Goal: Information Seeking & Learning: Understand process/instructions

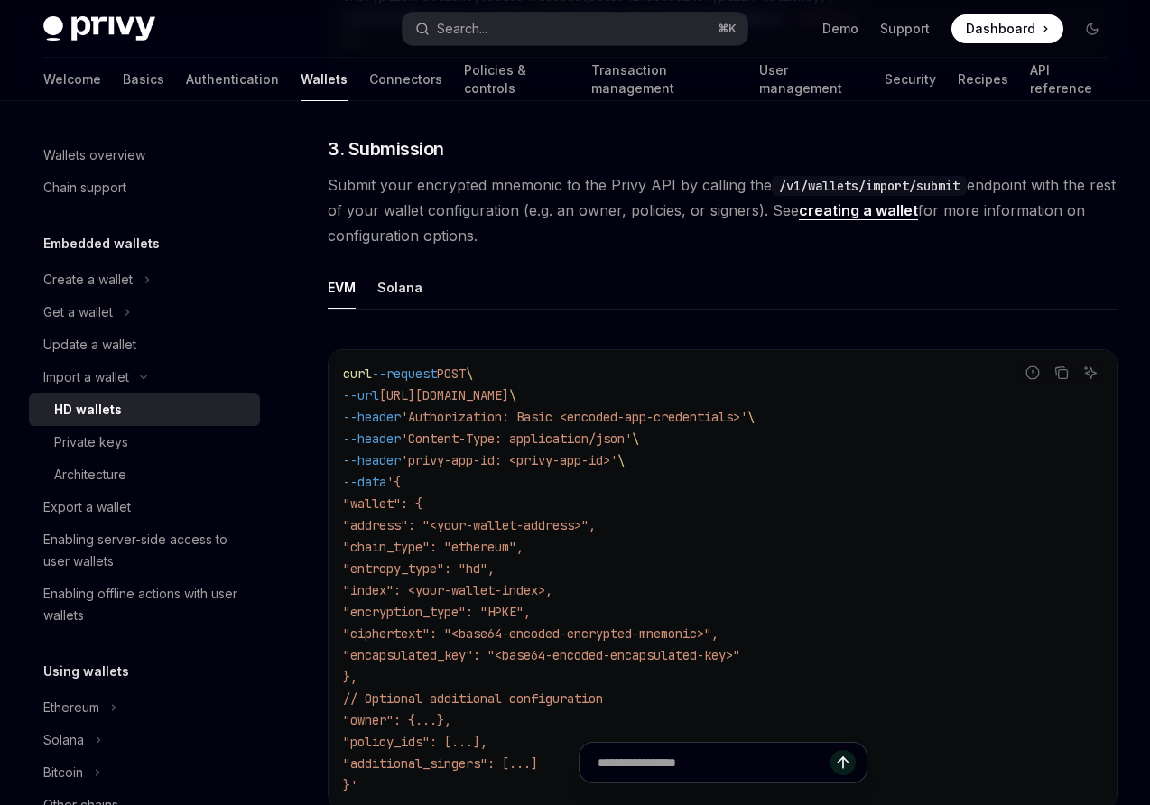
scroll to position [2947, 0]
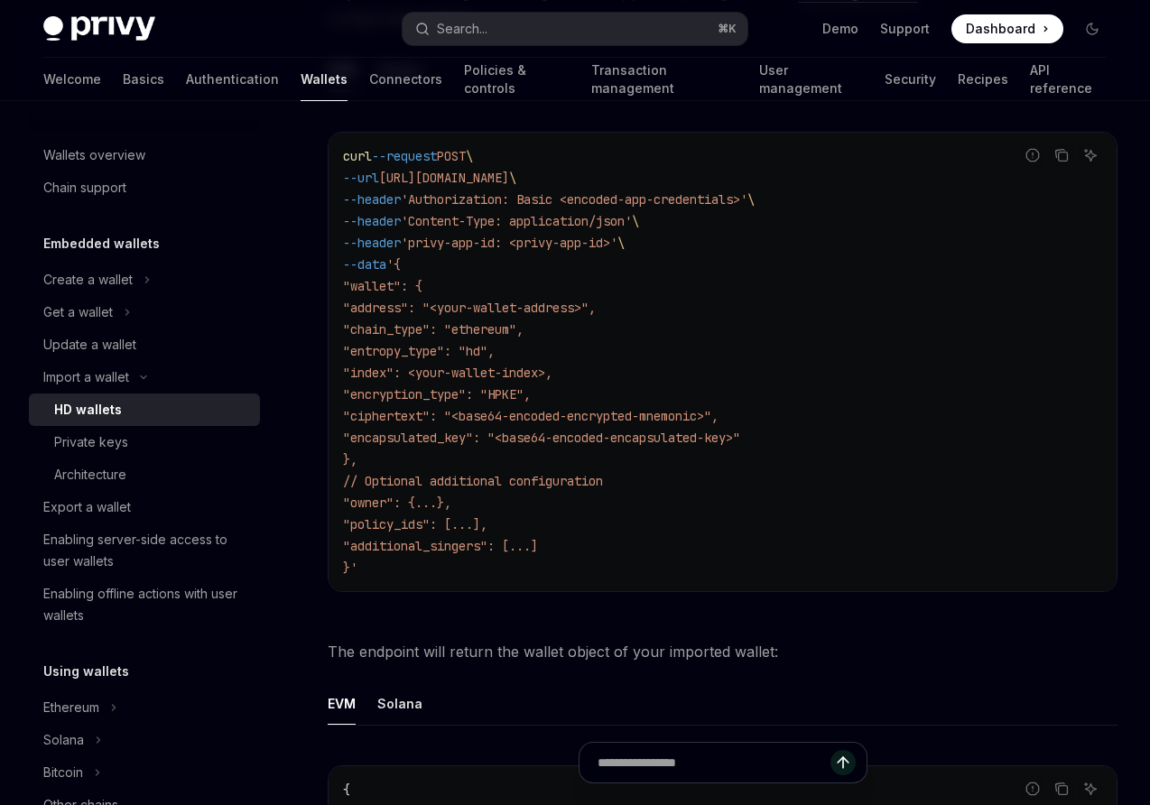
click at [699, 228] on code "curl --request POST \ --url [URL][DOMAIN_NAME] \ --header 'Authorization: Basic…" at bounding box center [722, 361] width 759 height 433
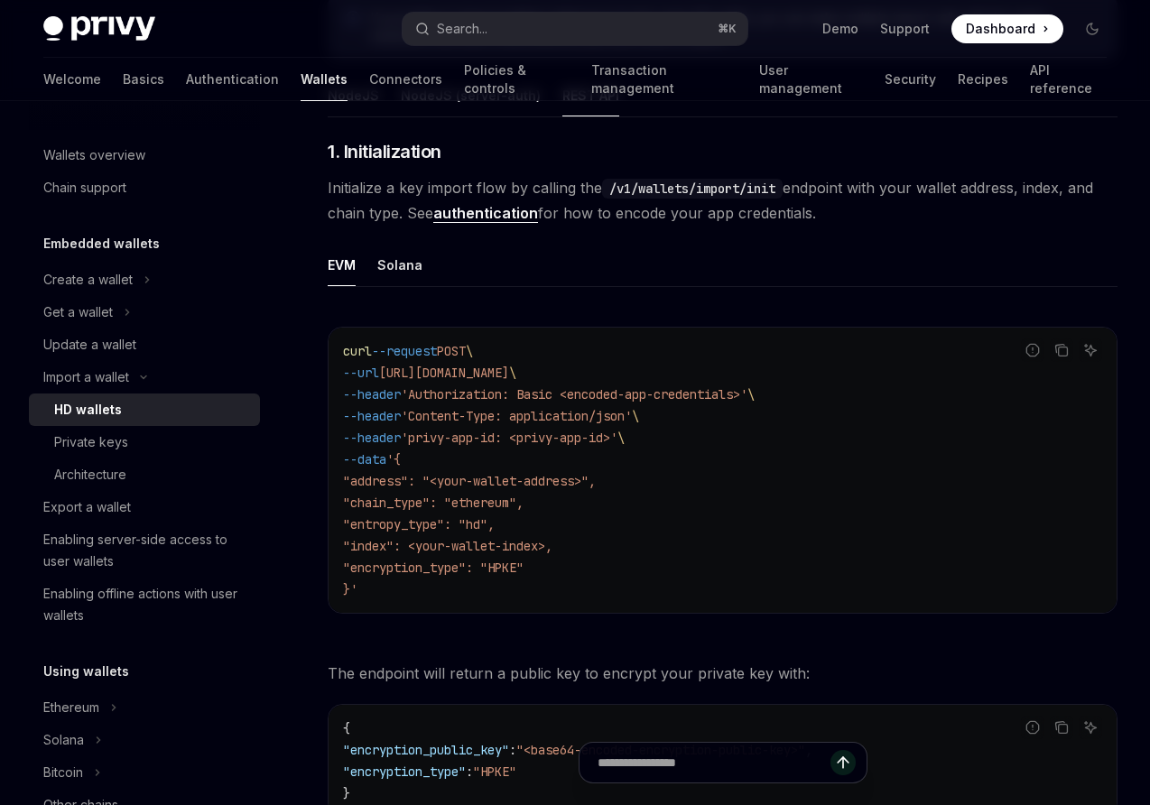
scroll to position [464, 0]
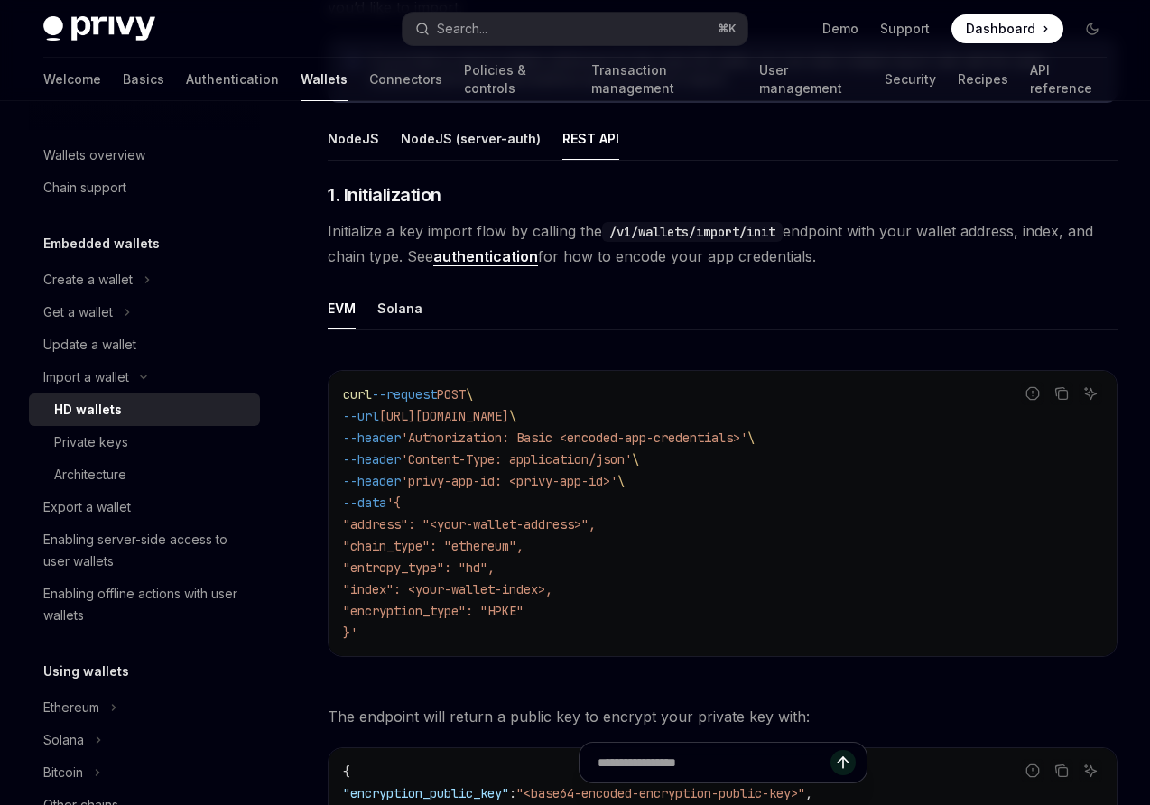
click at [522, 547] on span ""chain_type": "ethereum"," at bounding box center [433, 546] width 181 height 16
copy span "ethereum"
click at [98, 446] on div "Private keys" at bounding box center [91, 443] width 74 height 22
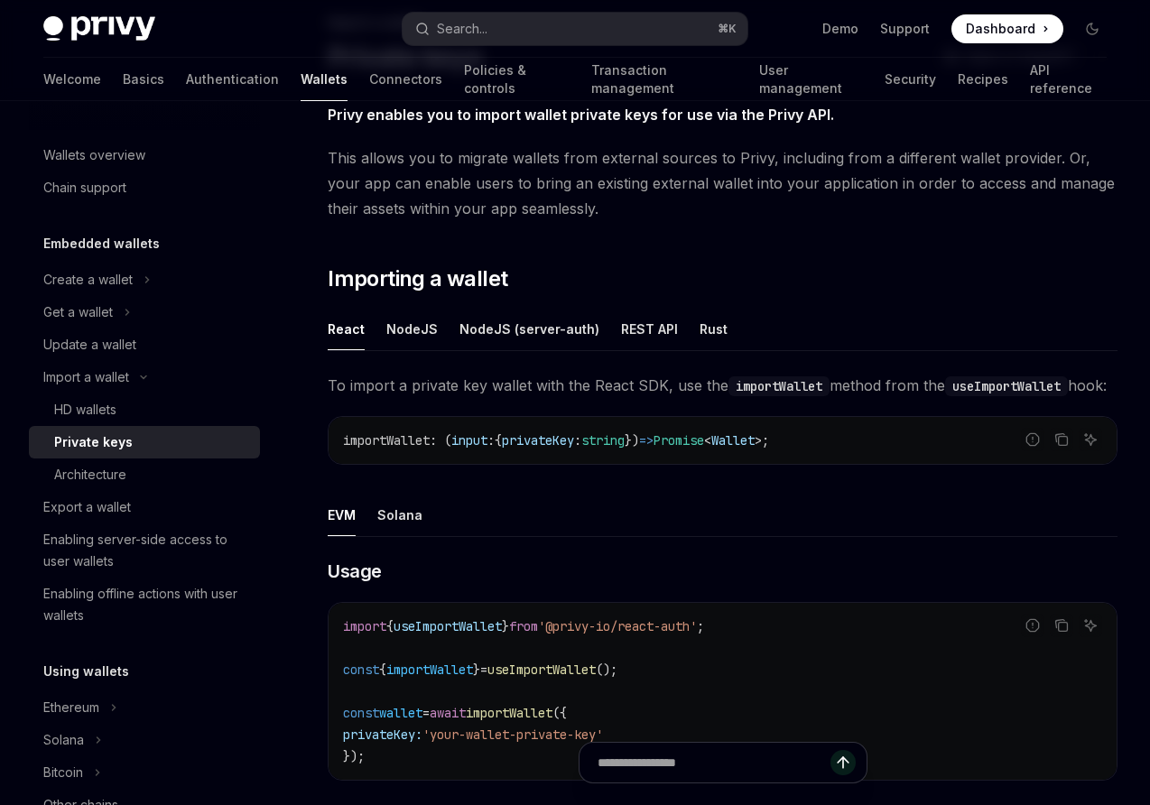
scroll to position [143, 0]
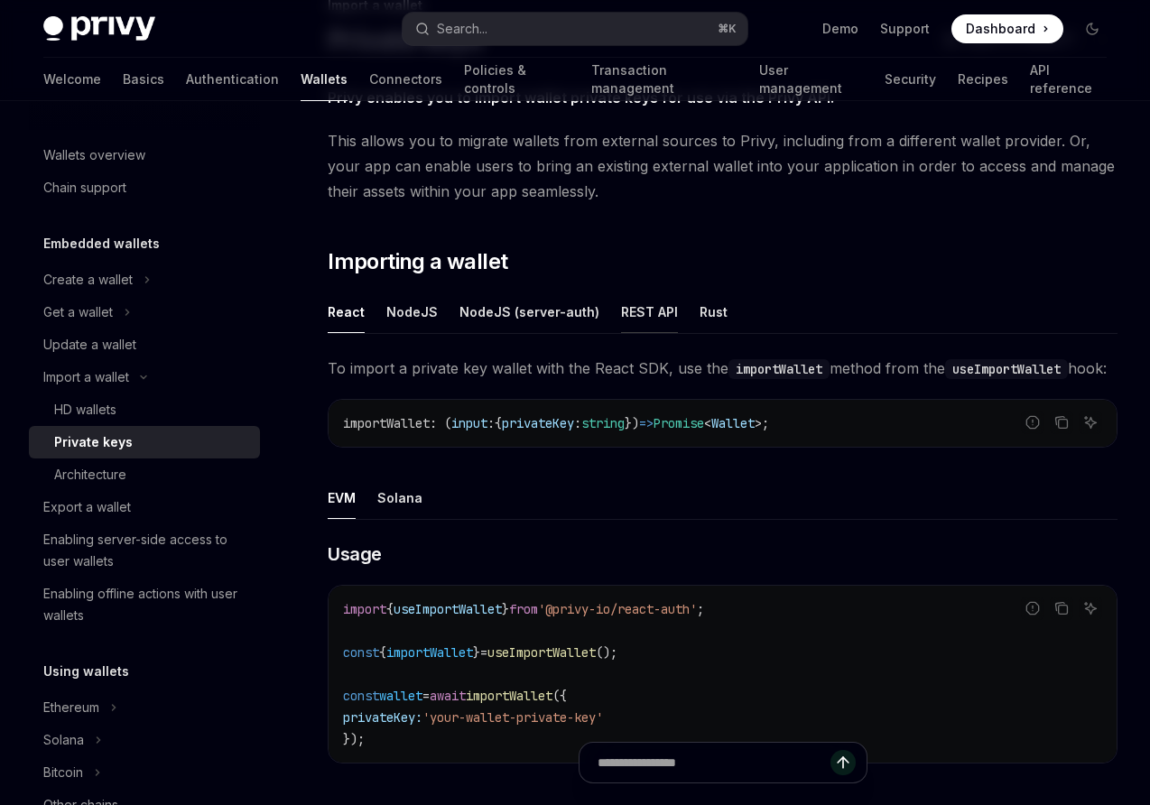
click at [645, 315] on div "REST API" at bounding box center [649, 312] width 57 height 42
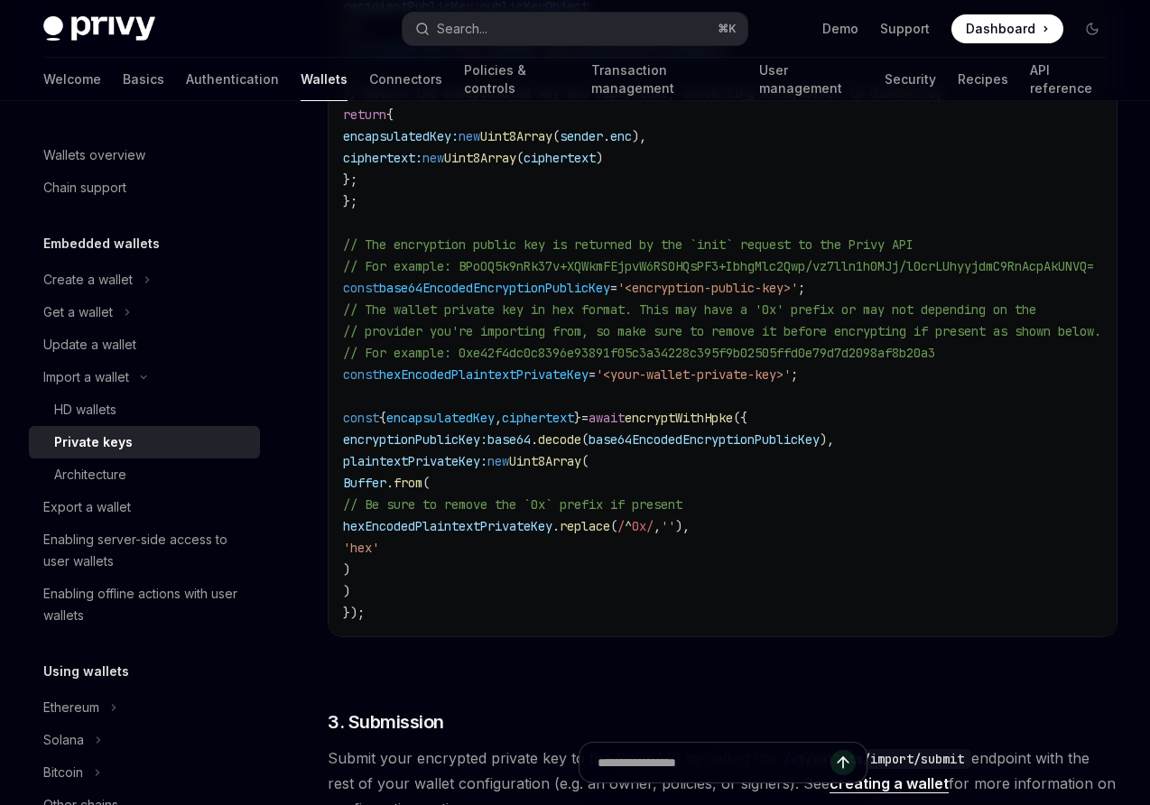
scroll to position [2185, 0]
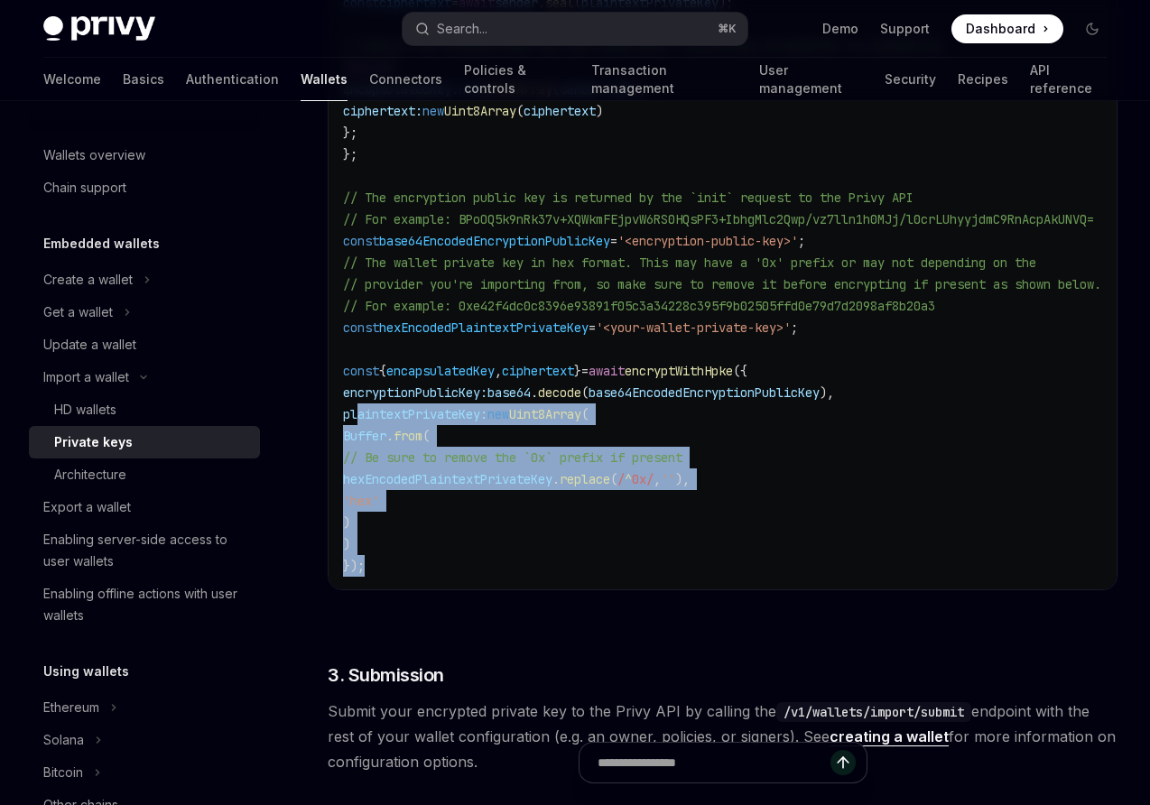
drag, startPoint x: 392, startPoint y: 571, endPoint x: 357, endPoint y: 417, distance: 157.5
click at [357, 417] on code "import { Chacha20Poly1305 } from '@hpke/chacha20poly1305' ; import { CipherSuit…" at bounding box center [744, 35] width 802 height 1084
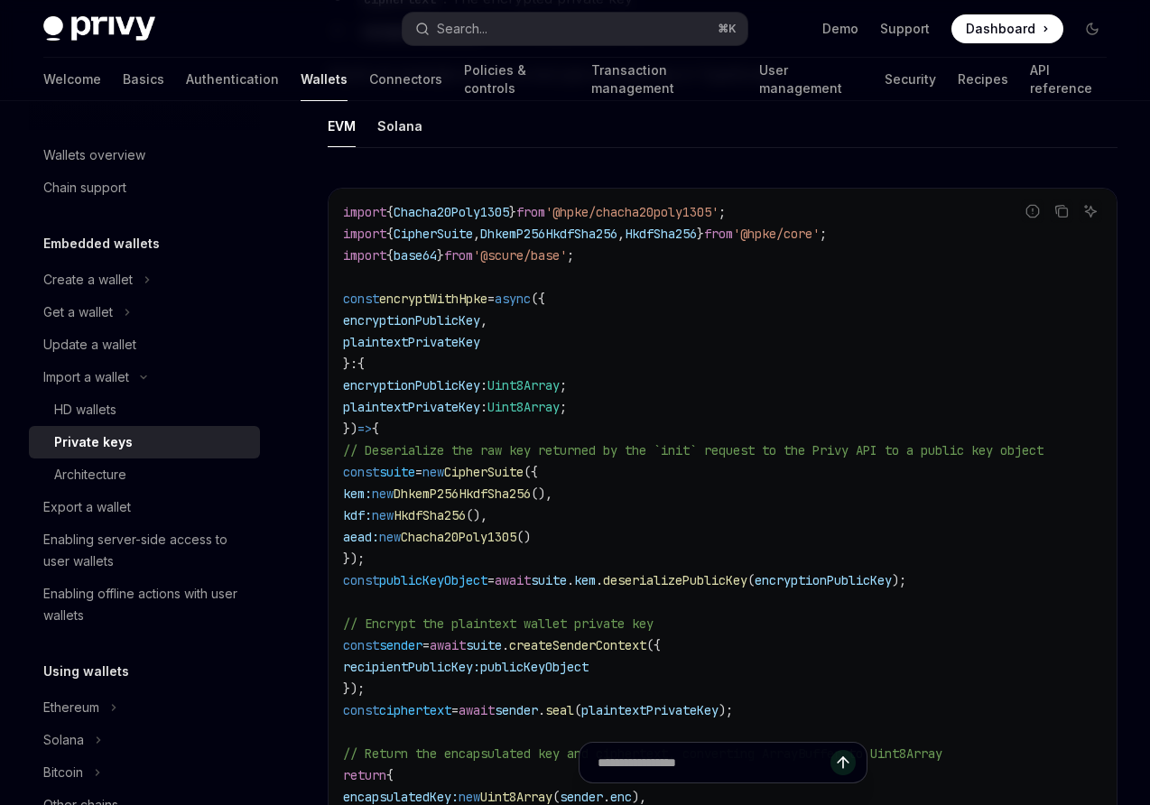
scroll to position [1475, 0]
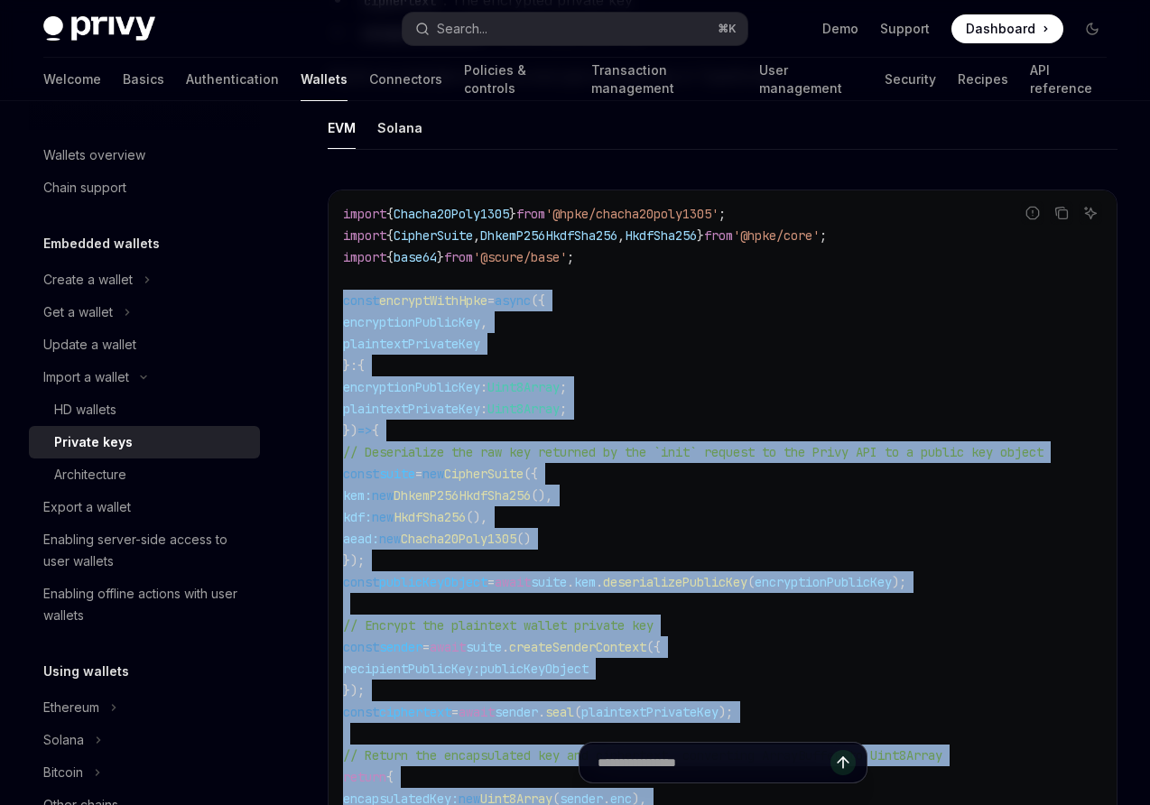
click at [347, 302] on span "const" at bounding box center [361, 301] width 36 height 16
copy code "const encryptWithHpke = async ({ encryptionPublicKey , plaintextPrivateKey } : …"
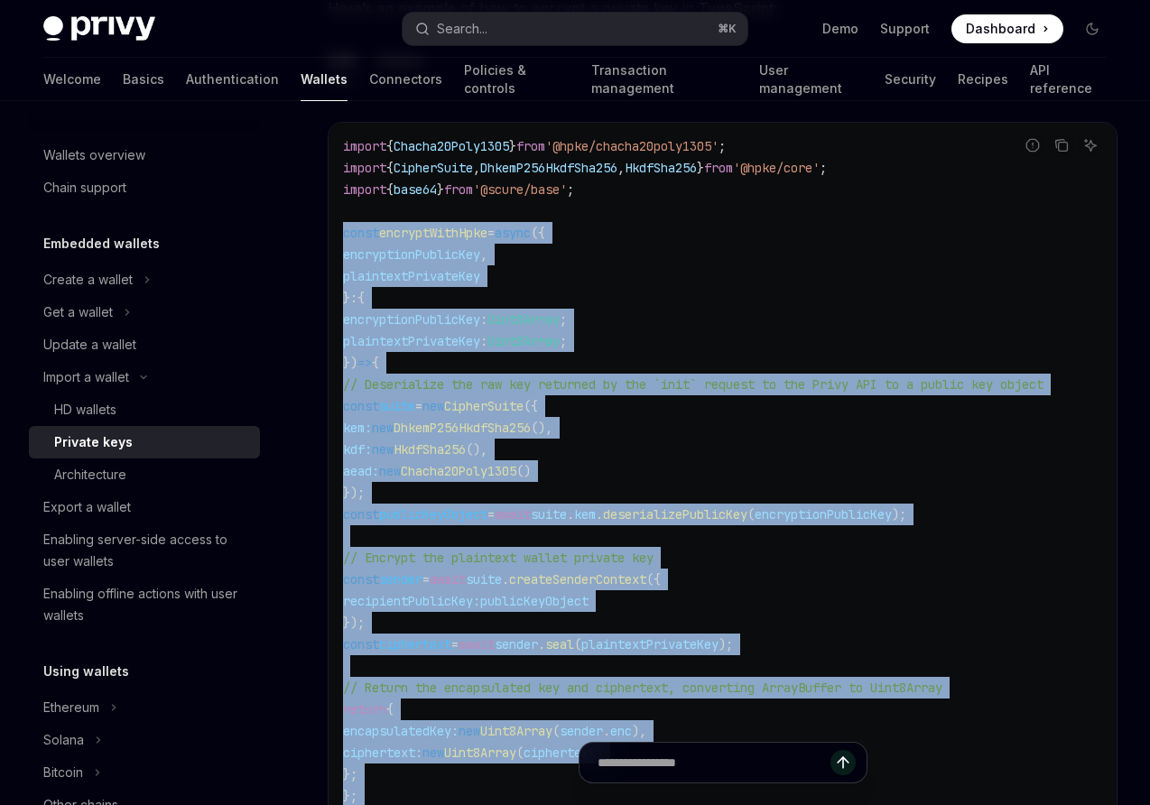
scroll to position [1548, 0]
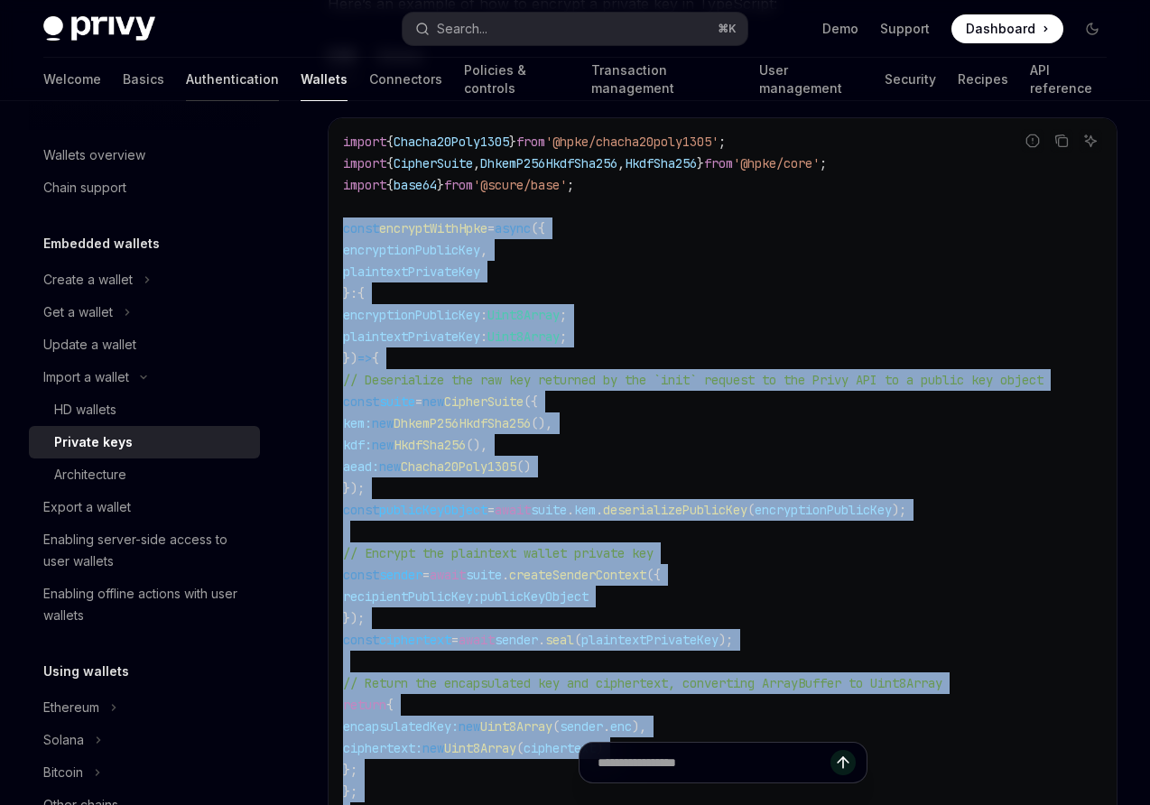
click at [186, 81] on link "Authentication" at bounding box center [232, 79] width 93 height 43
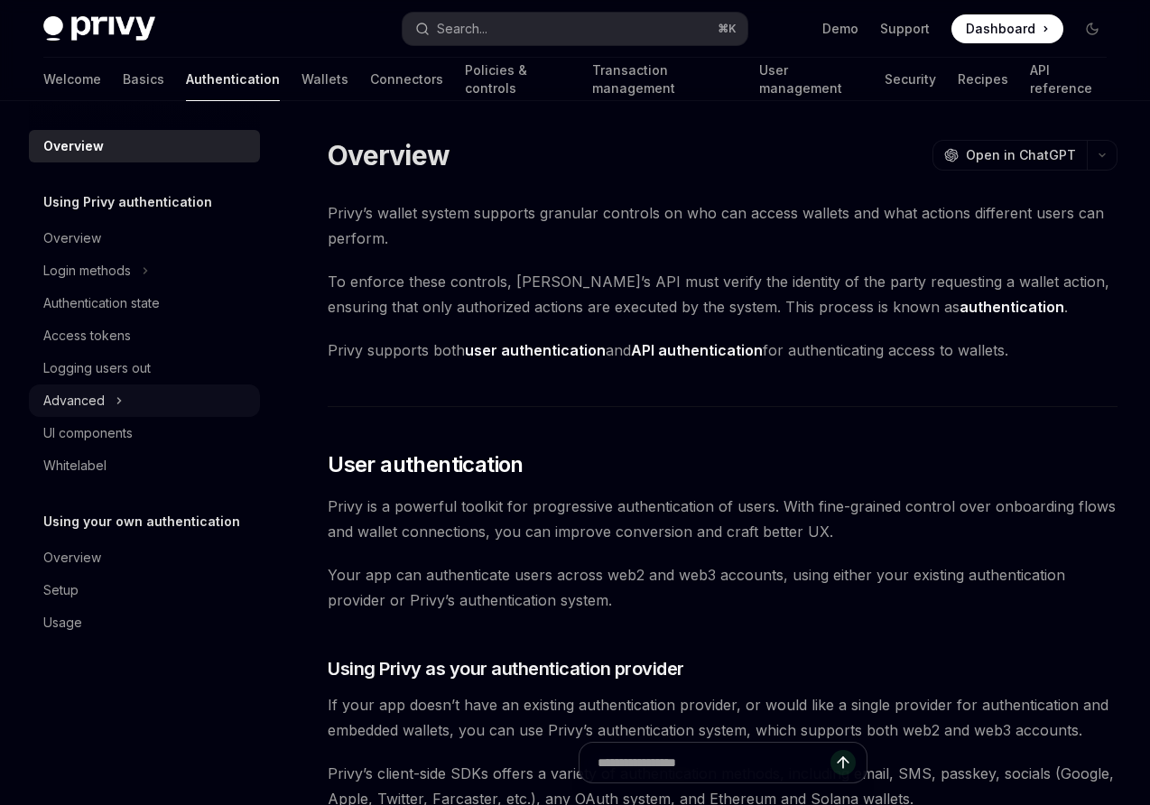
click at [92, 398] on div "Advanced" at bounding box center [73, 401] width 61 height 22
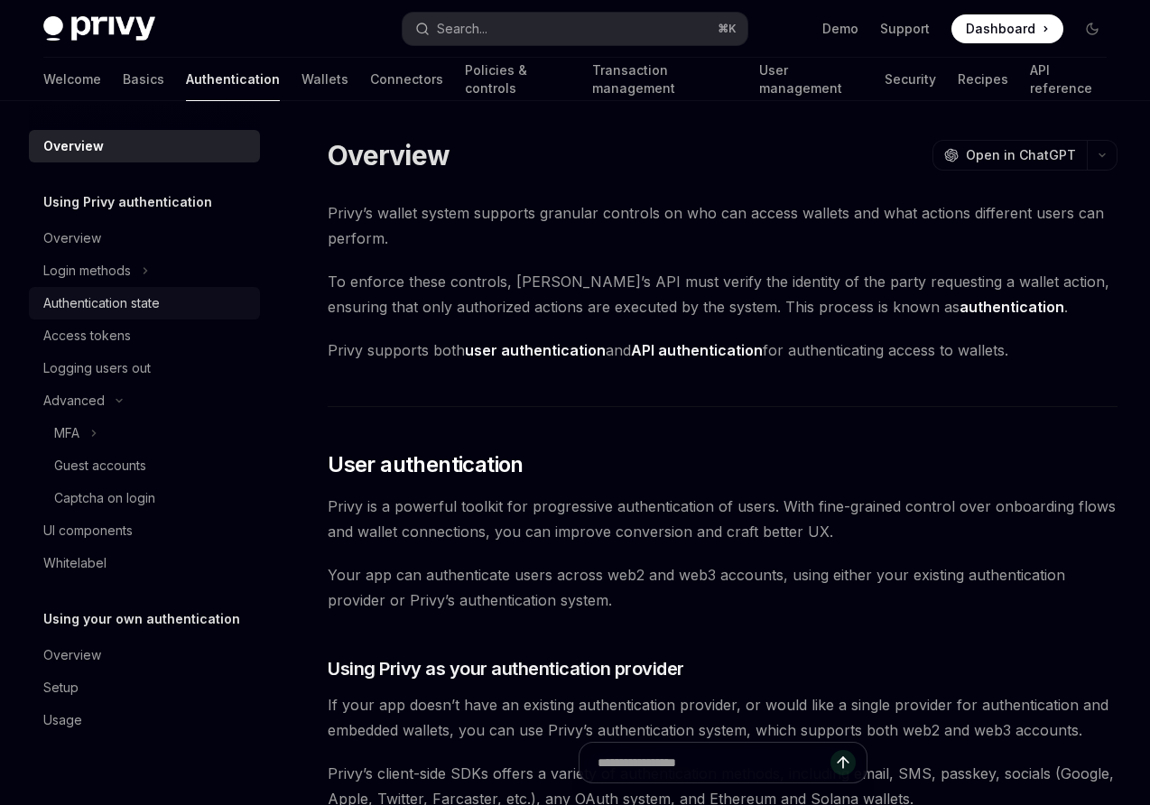
click at [83, 305] on div "Authentication state" at bounding box center [101, 304] width 116 height 22
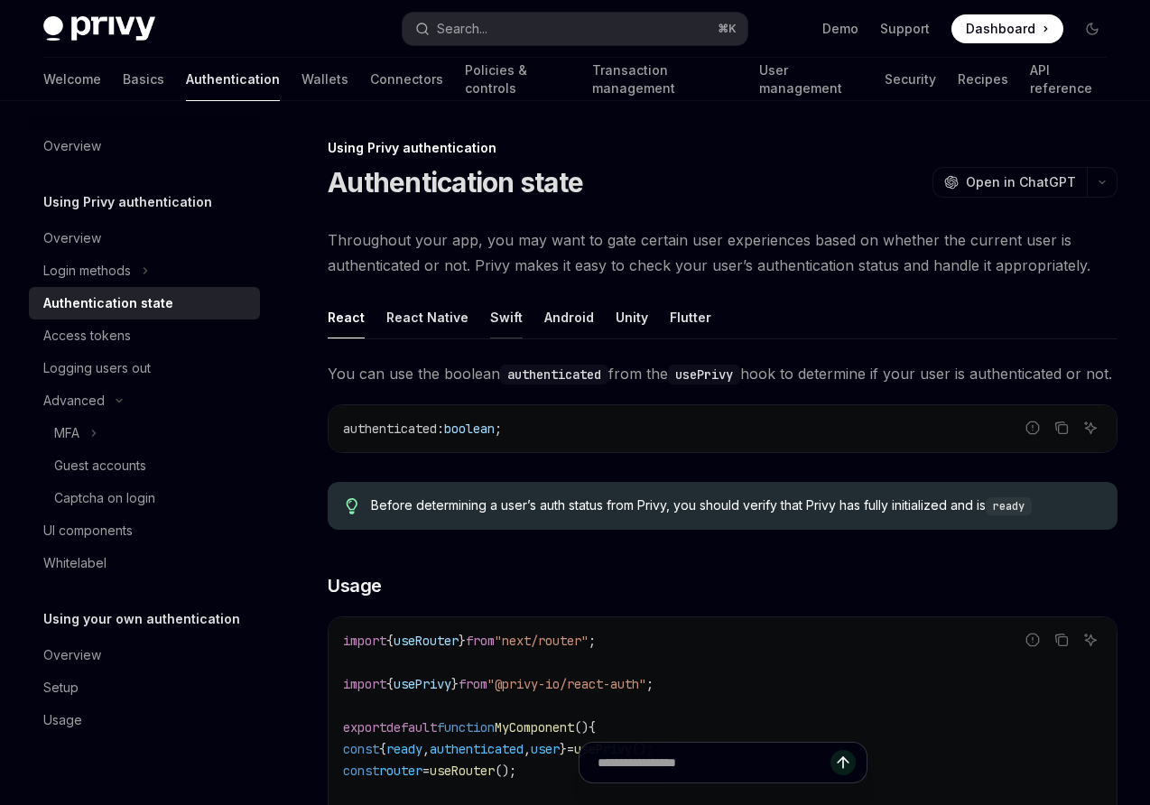
click at [504, 321] on div "Swift" at bounding box center [506, 317] width 33 height 42
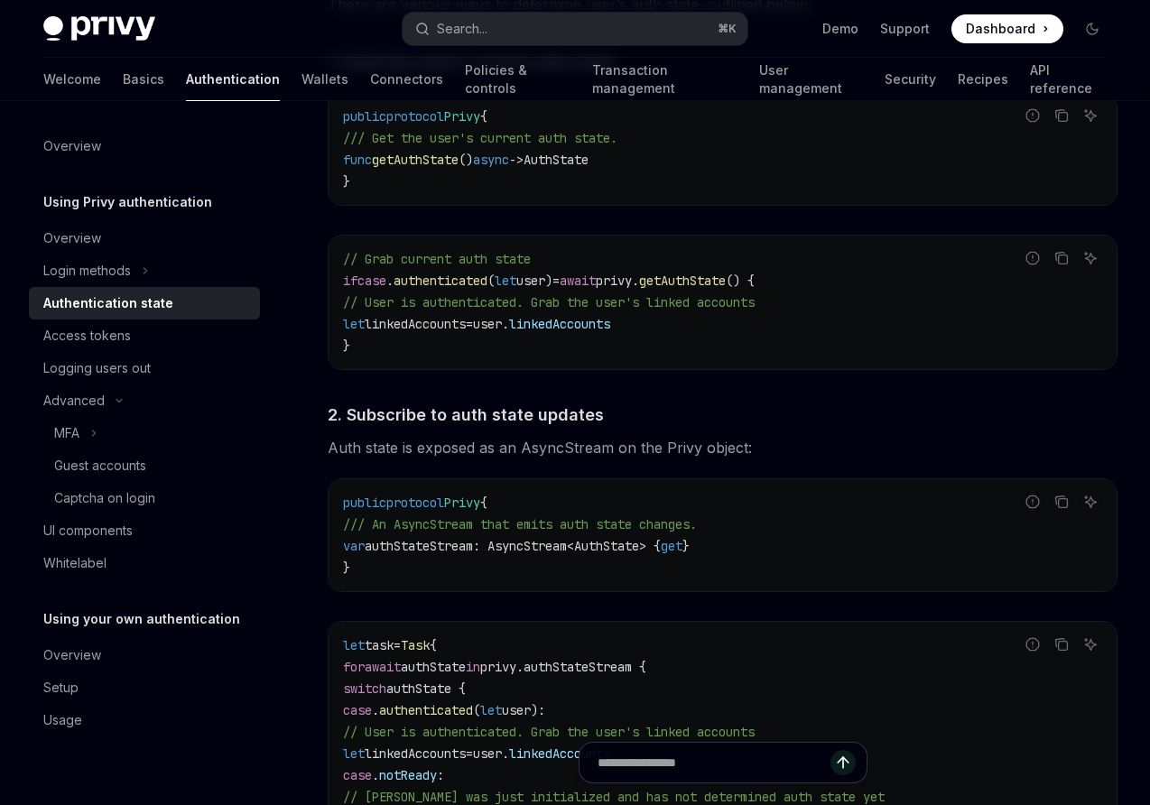
scroll to position [1506, 0]
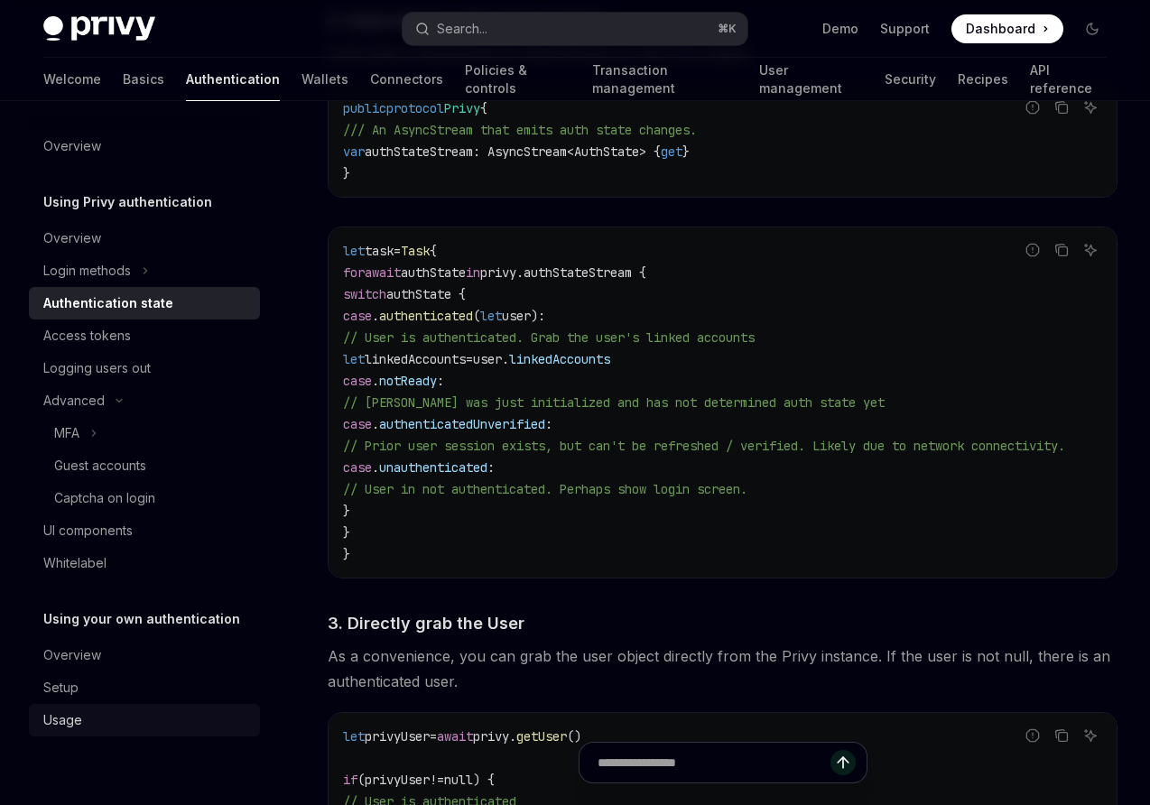
click at [55, 710] on div "Usage" at bounding box center [62, 721] width 39 height 22
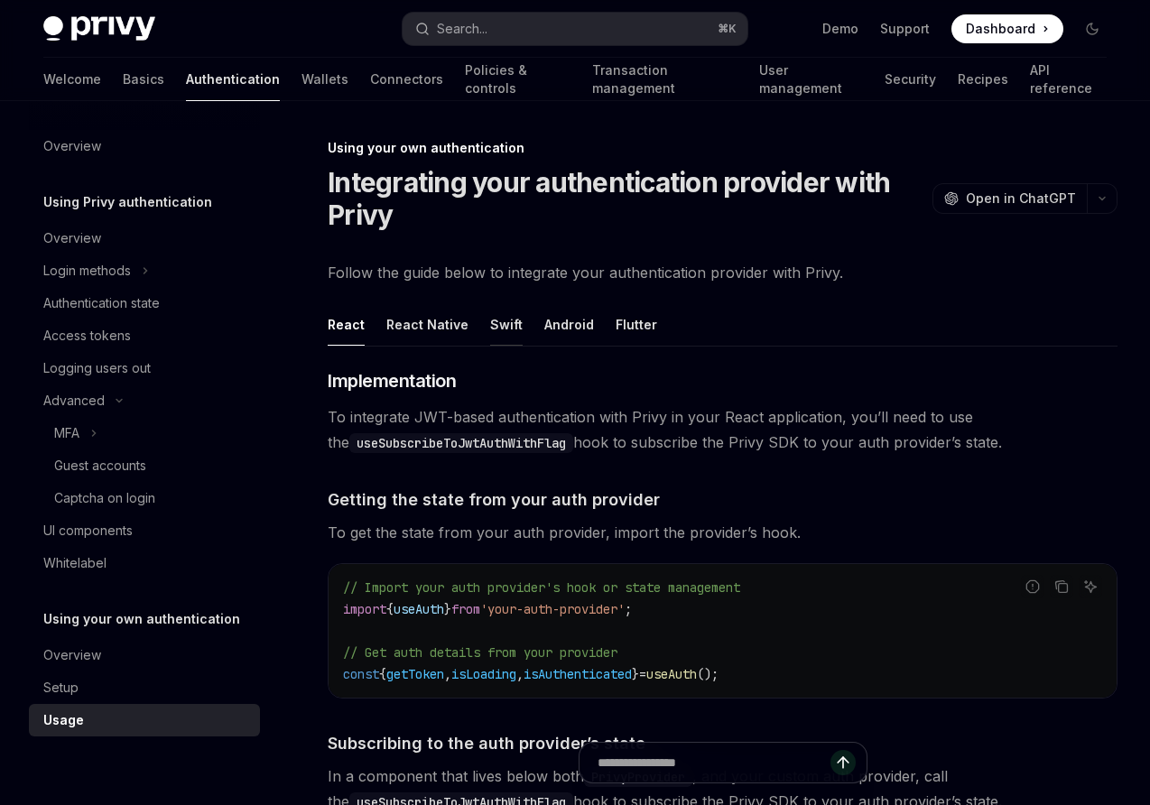
click at [507, 328] on div "Swift" at bounding box center [506, 324] width 33 height 42
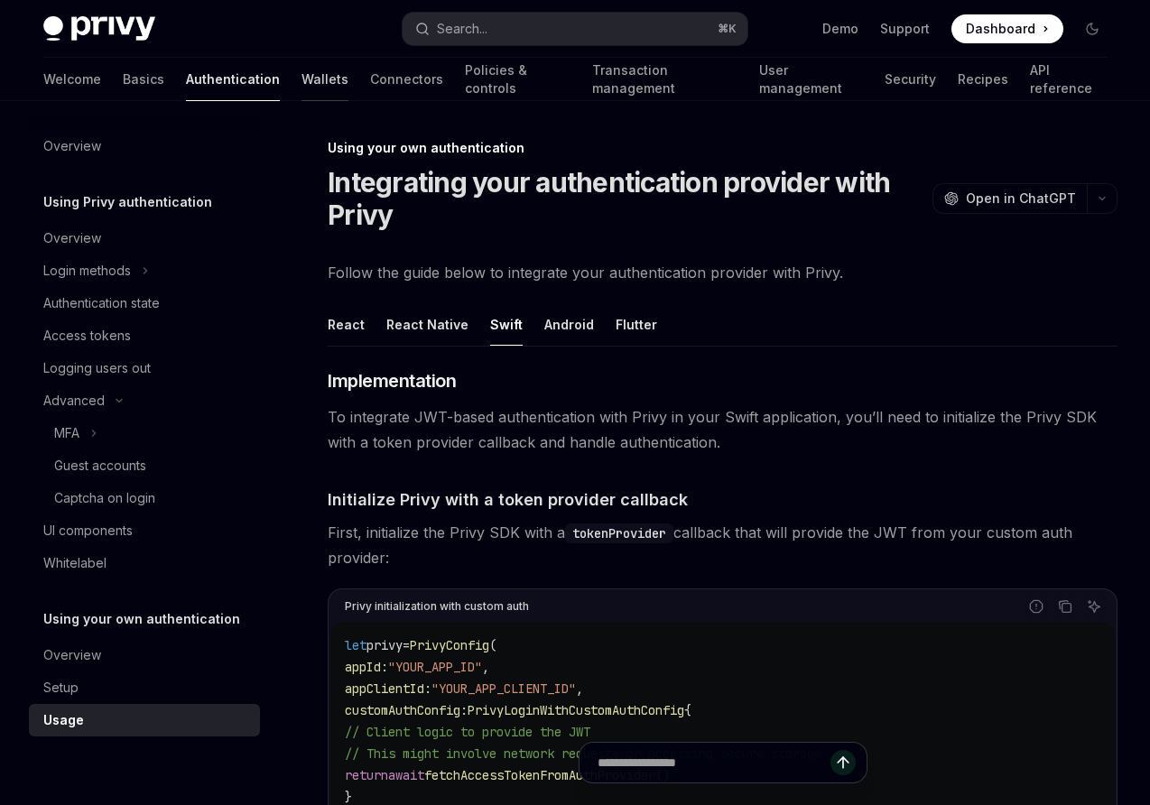
click at [302, 75] on link "Wallets" at bounding box center [325, 79] width 47 height 43
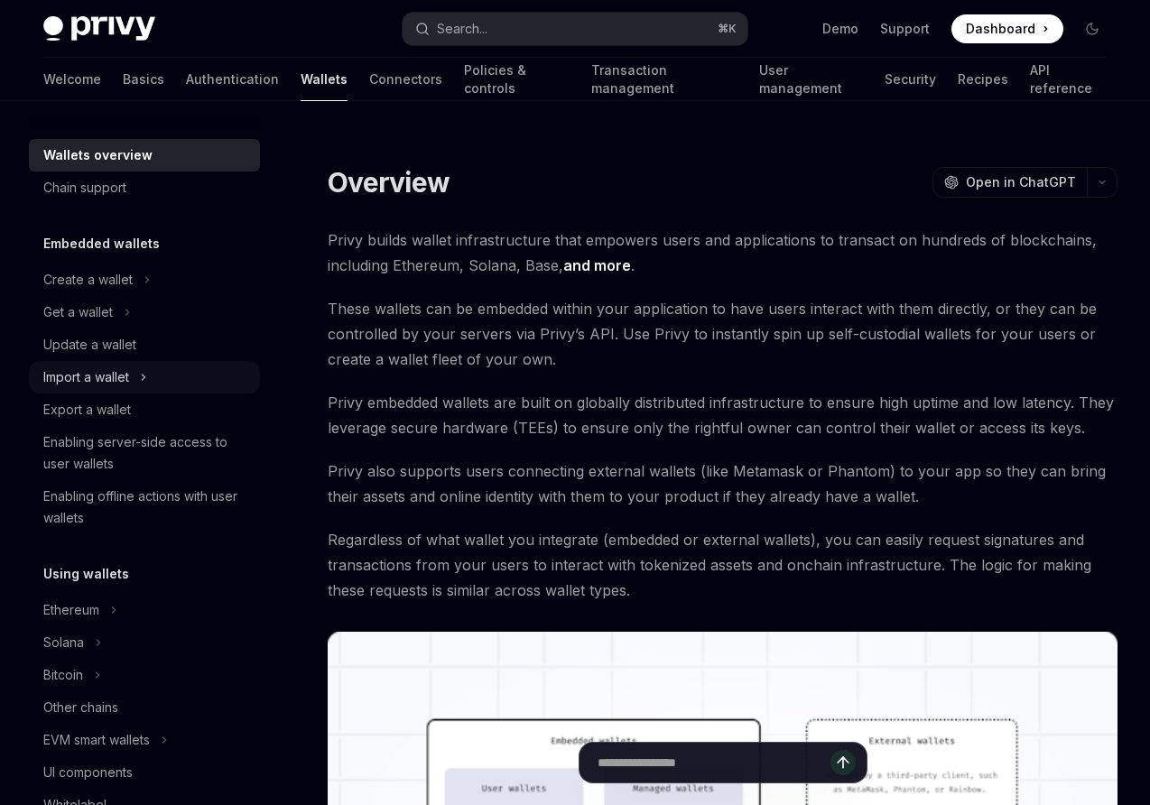
click at [97, 375] on div "Import a wallet" at bounding box center [86, 378] width 86 height 22
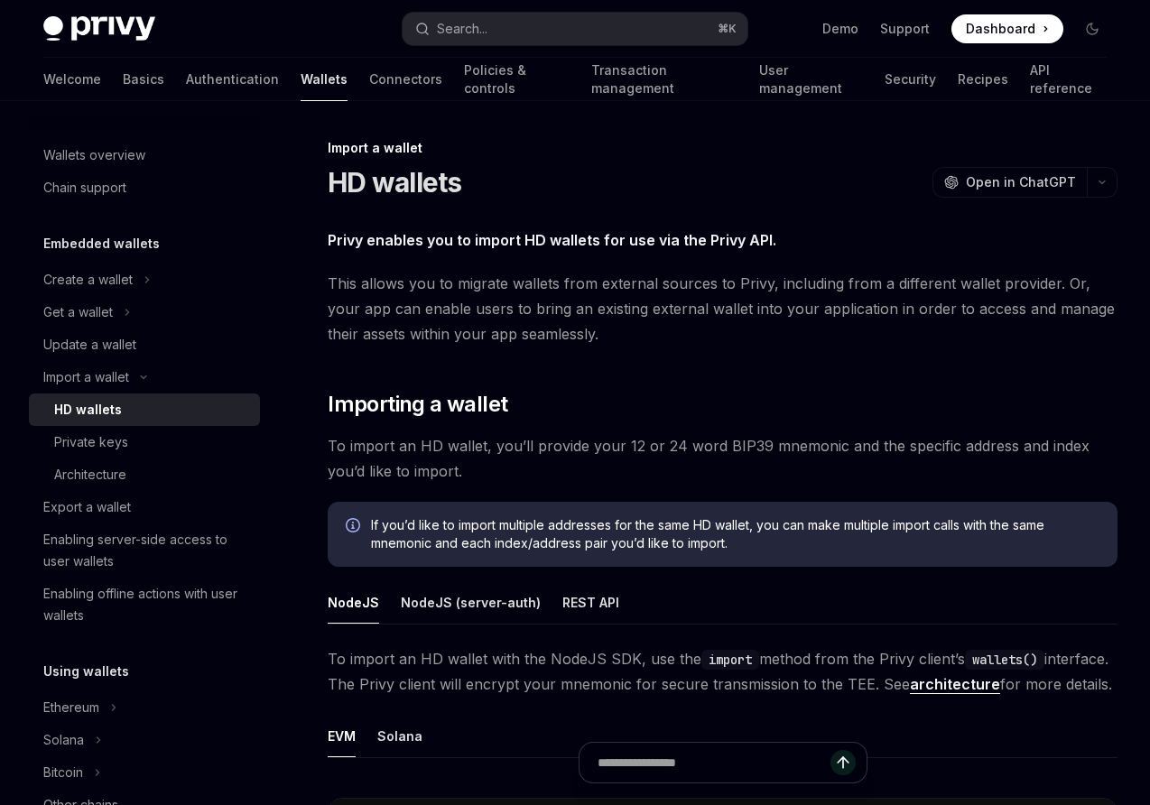
type textarea "*"
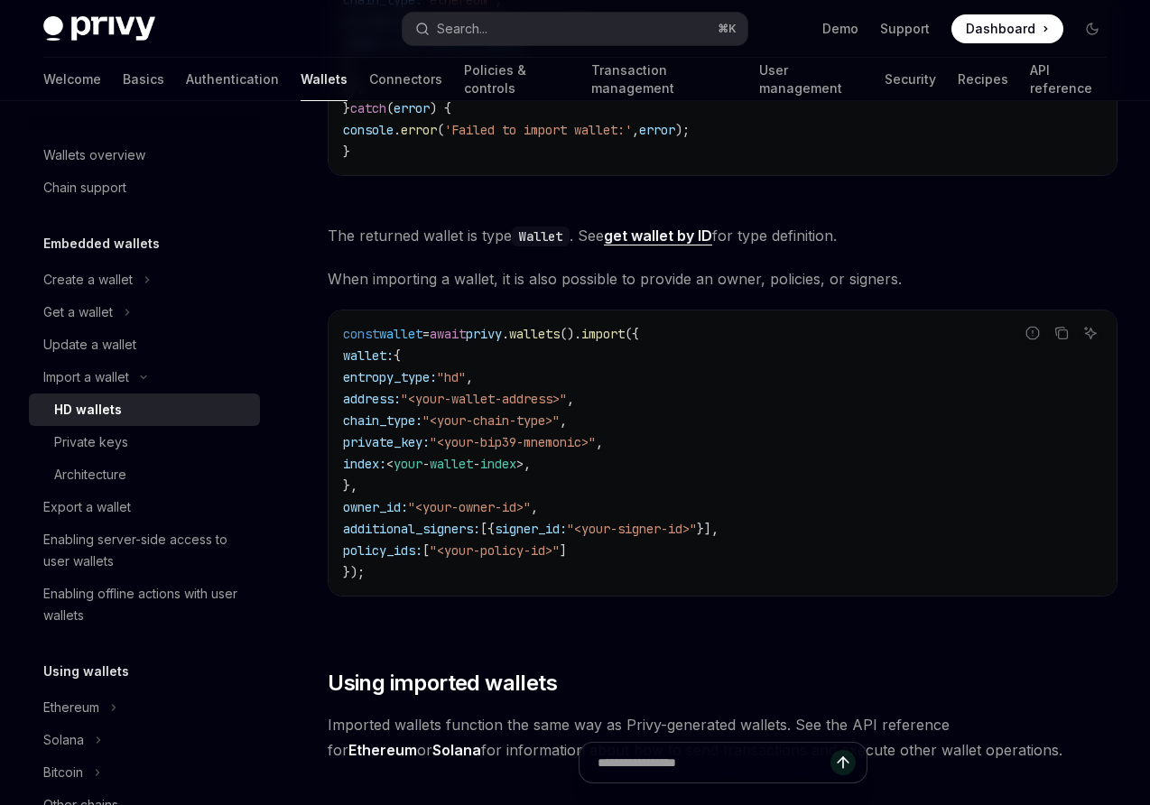
scroll to position [1085, 0]
